Goal: Check status: Check status

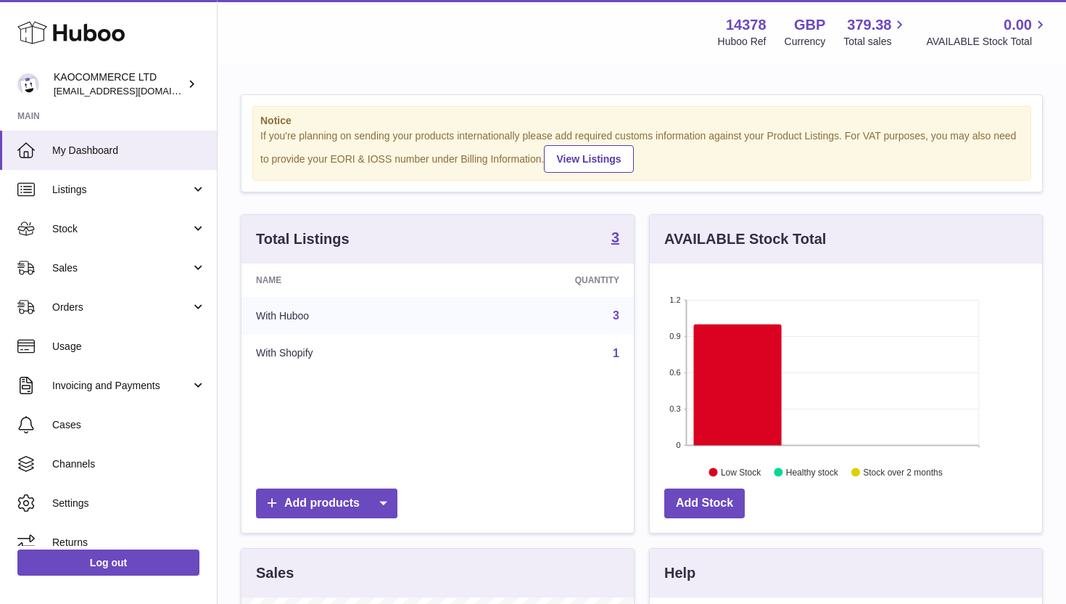
scroll to position [226, 392]
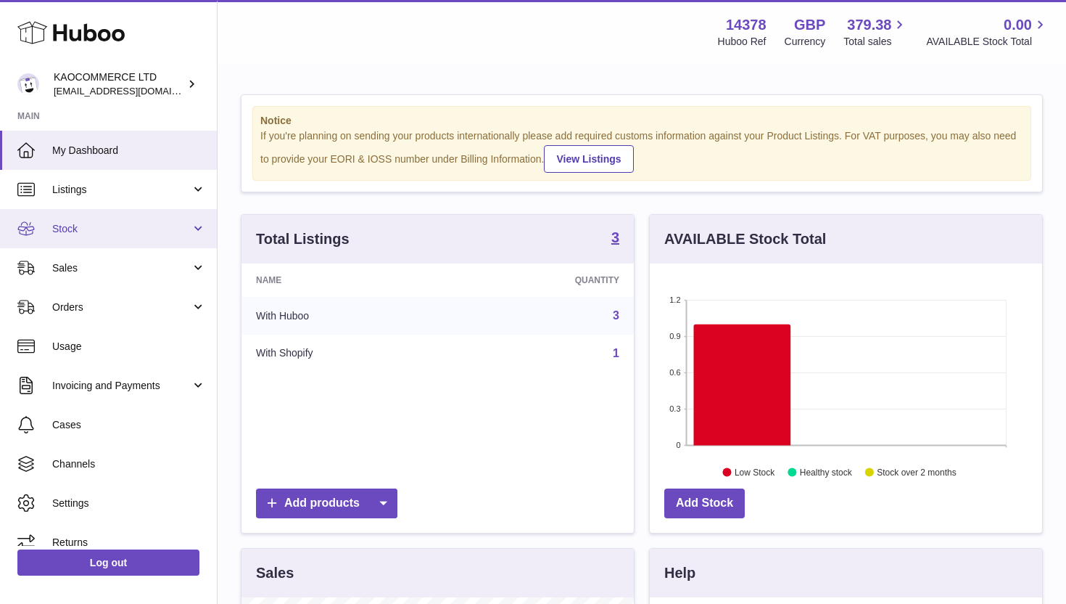
click at [115, 223] on span "Stock" at bounding box center [121, 229] width 139 height 14
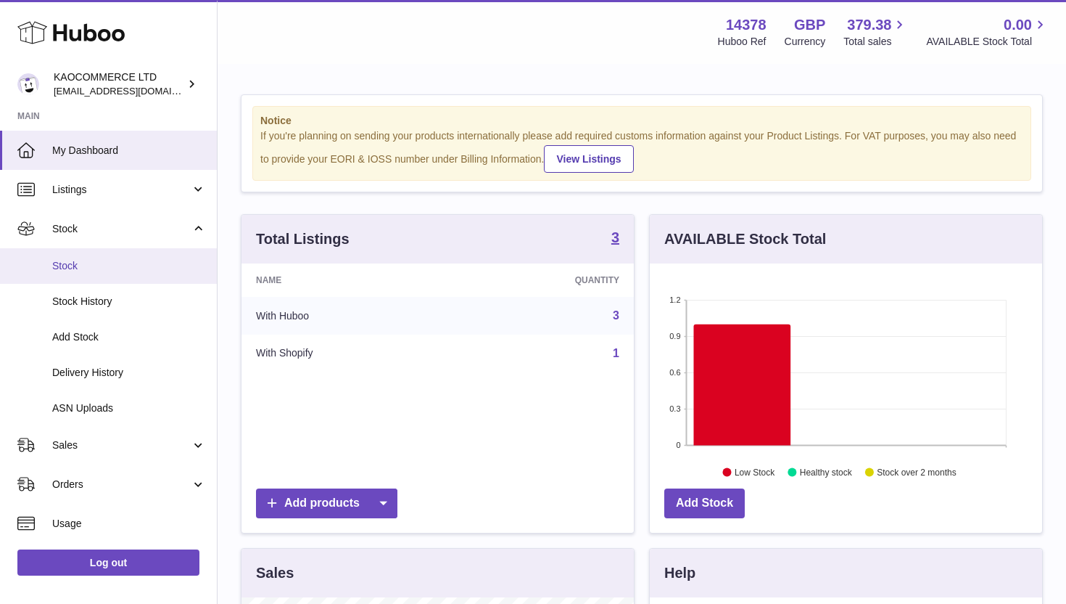
click at [112, 275] on link "Stock" at bounding box center [108, 266] width 217 height 36
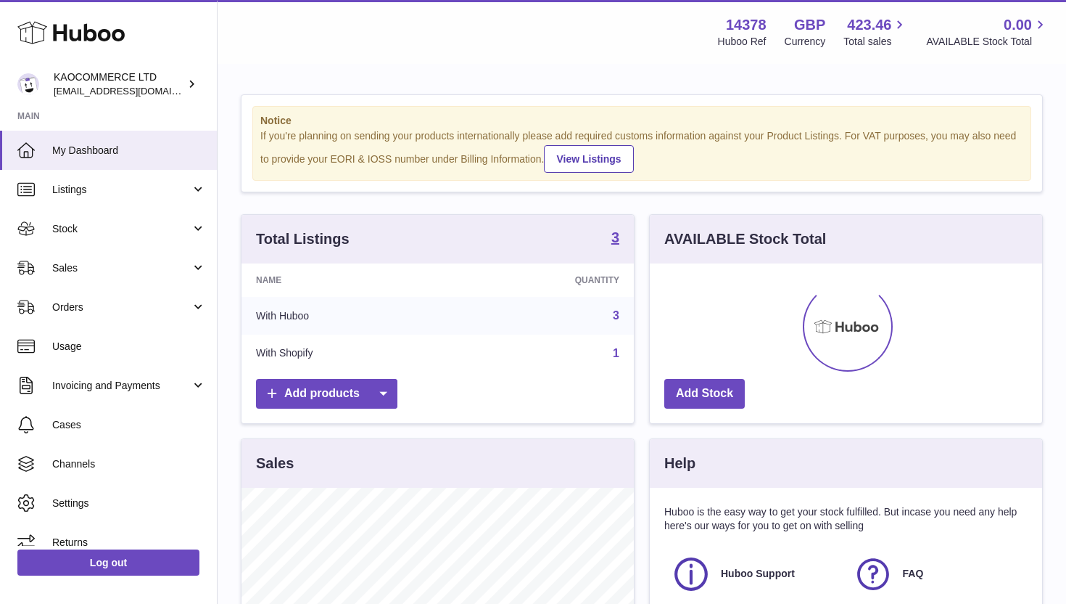
scroll to position [226, 392]
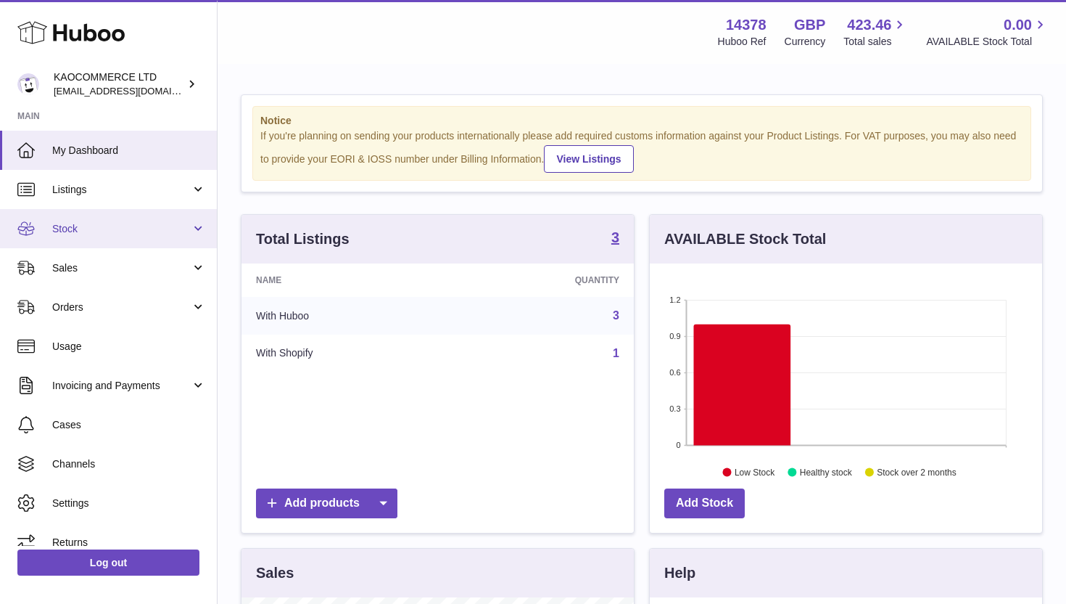
click at [126, 223] on span "Stock" at bounding box center [121, 229] width 139 height 14
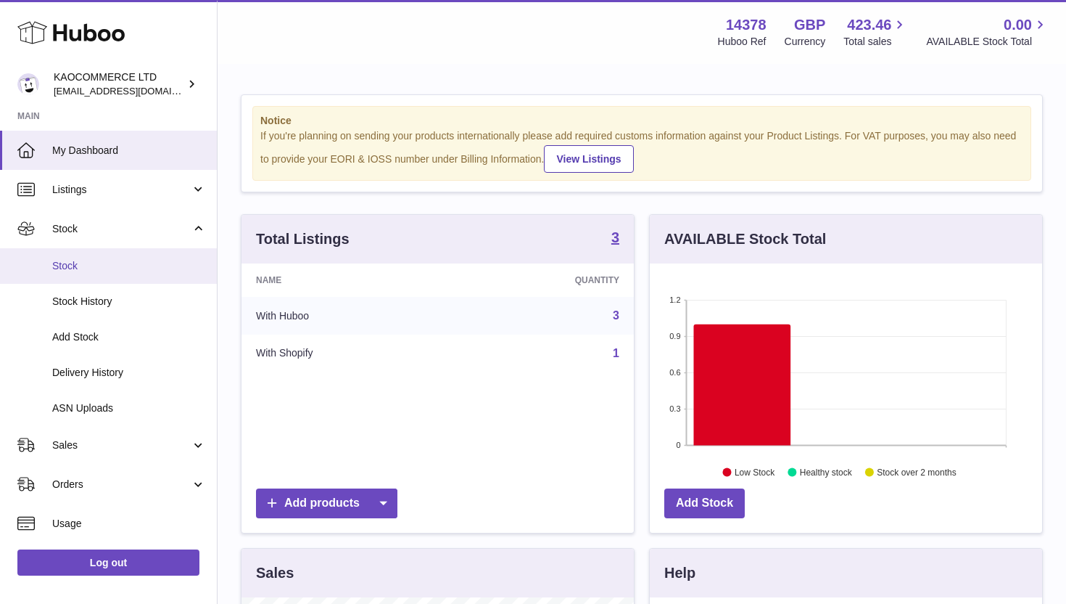
click at [117, 265] on span "Stock" at bounding box center [129, 266] width 154 height 14
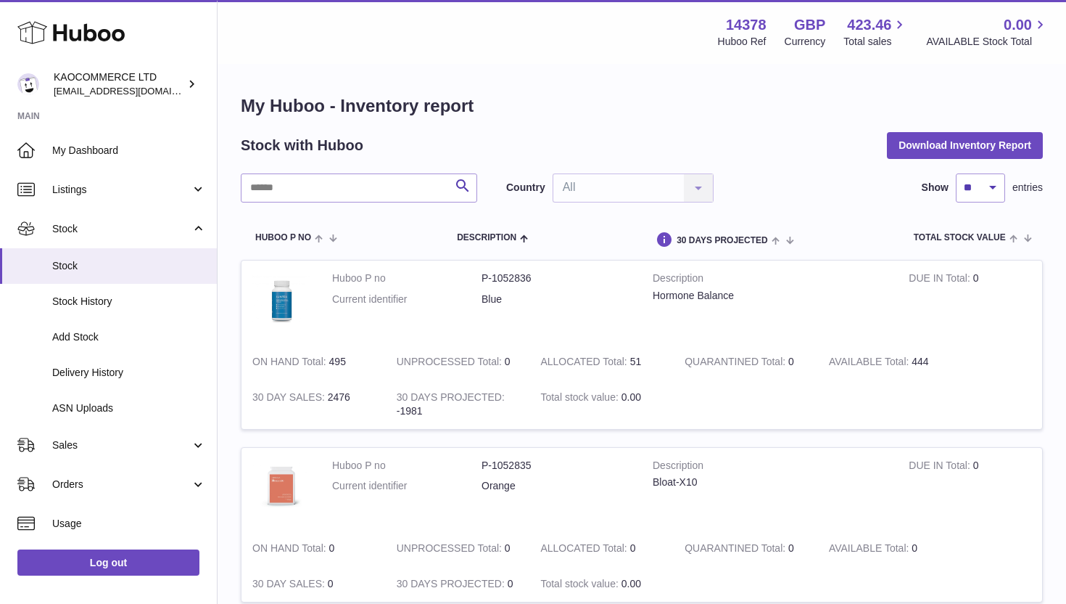
click at [347, 366] on td "ON HAND Total 495" at bounding box center [314, 362] width 144 height 36
